Goal: Find specific page/section: Find specific page/section

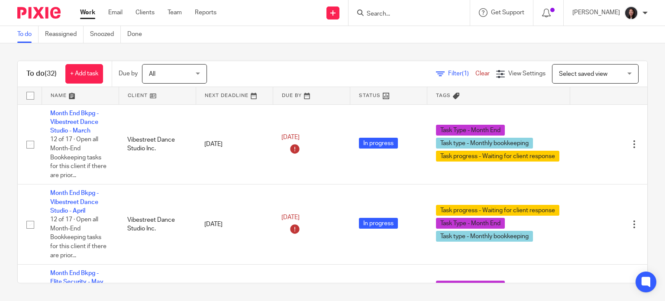
scroll to position [700, 0]
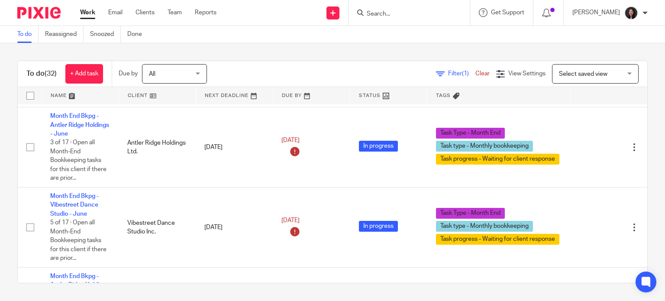
click at [568, 76] on span "Select saved view" at bounding box center [583, 74] width 49 height 6
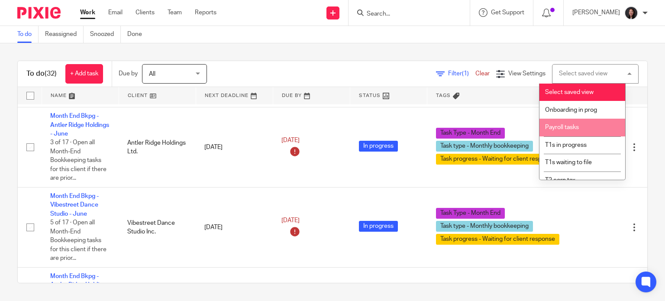
click at [567, 129] on span "Payroll tasks" at bounding box center [562, 127] width 34 height 6
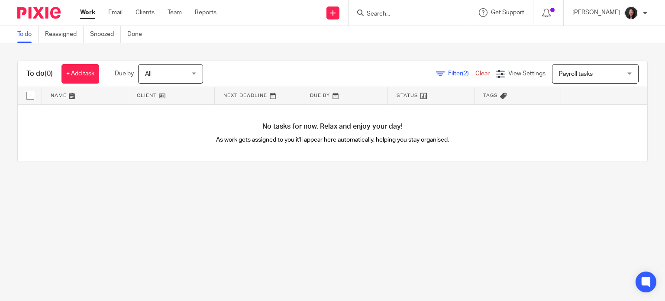
click at [567, 74] on span "Payroll tasks" at bounding box center [576, 74] width 34 height 6
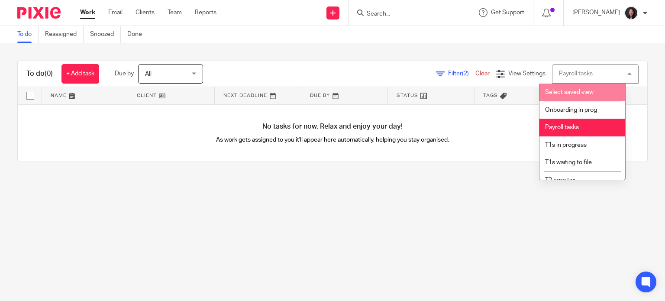
click at [570, 91] on span "Select saved view" at bounding box center [569, 92] width 49 height 6
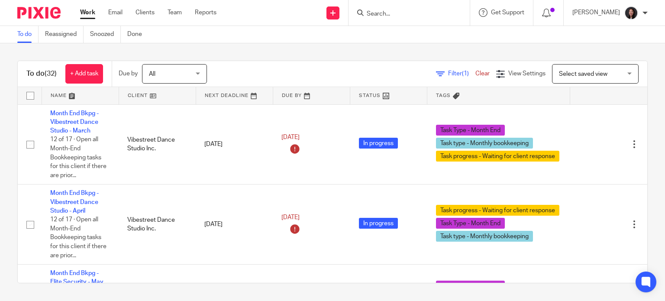
click at [156, 94] on link at bounding box center [157, 95] width 77 height 17
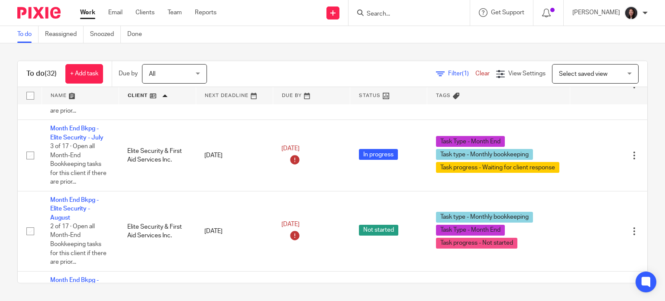
scroll to position [762, 0]
